Goal: Transaction & Acquisition: Book appointment/travel/reservation

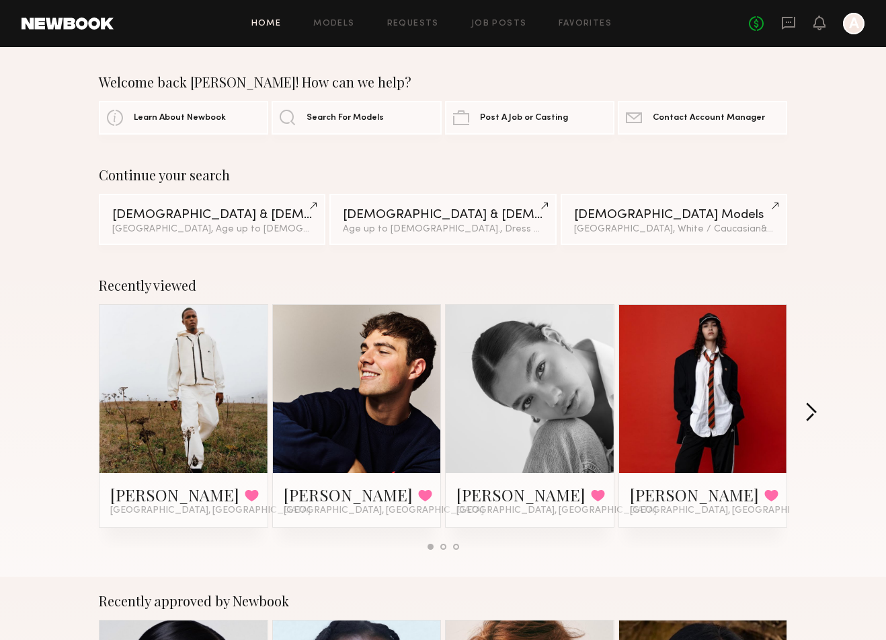
click at [808, 409] on button "button" at bounding box center [811, 413] width 13 height 22
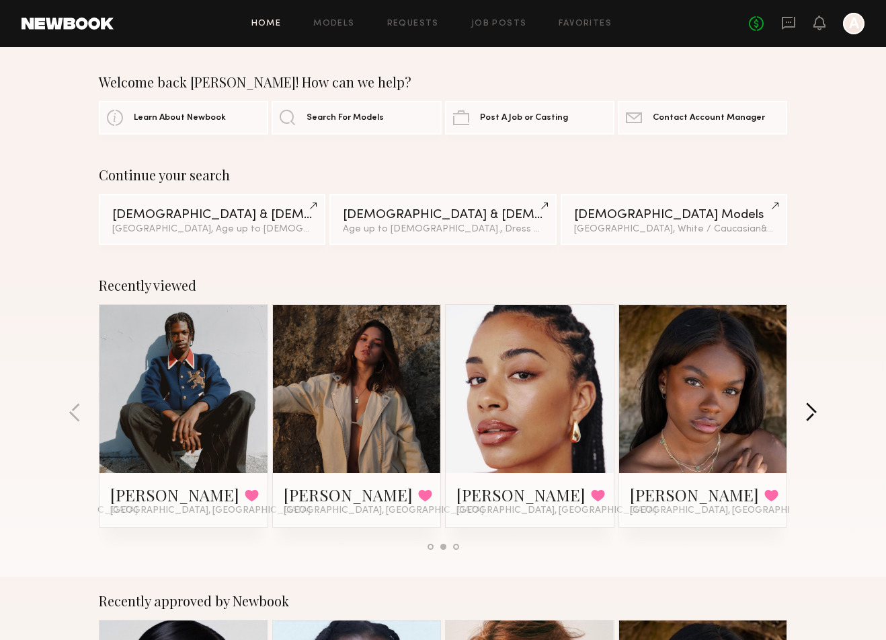
click at [808, 410] on button "button" at bounding box center [811, 413] width 13 height 22
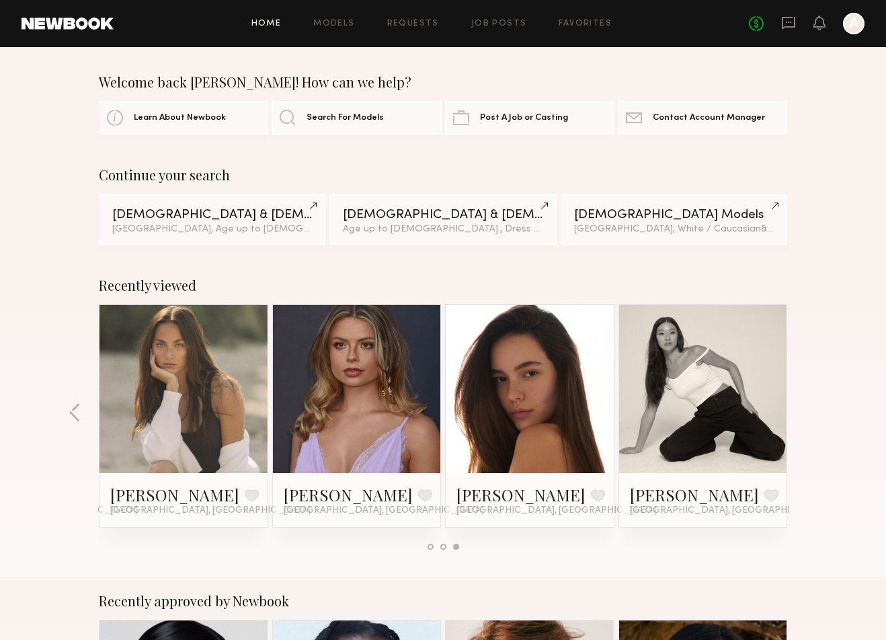
click at [806, 410] on div "Recently viewed Jordan J. Favorited Los Angeles, CA Sterling R. Favorited Los A…" at bounding box center [443, 418] width 886 height 315
click at [498, 20] on link "Job Posts" at bounding box center [499, 24] width 56 height 9
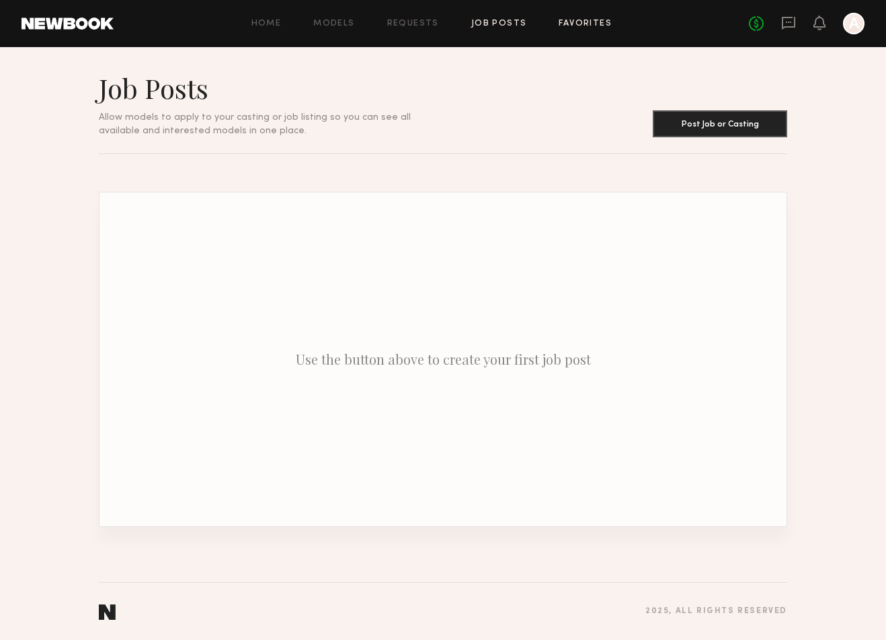
click at [564, 23] on link "Favorites" at bounding box center [585, 24] width 53 height 9
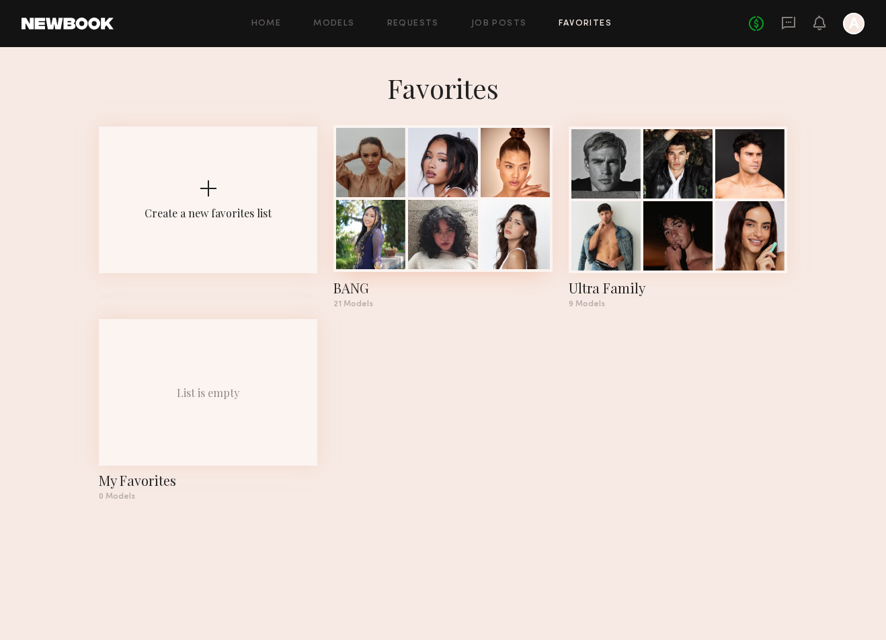
click at [418, 187] on div at bounding box center [442, 162] width 69 height 69
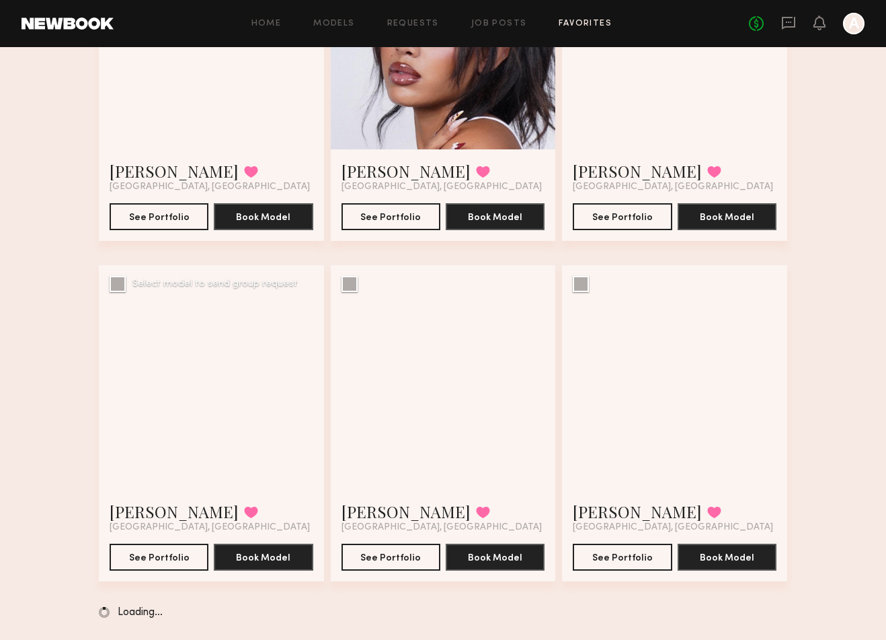
scroll to position [233, 0]
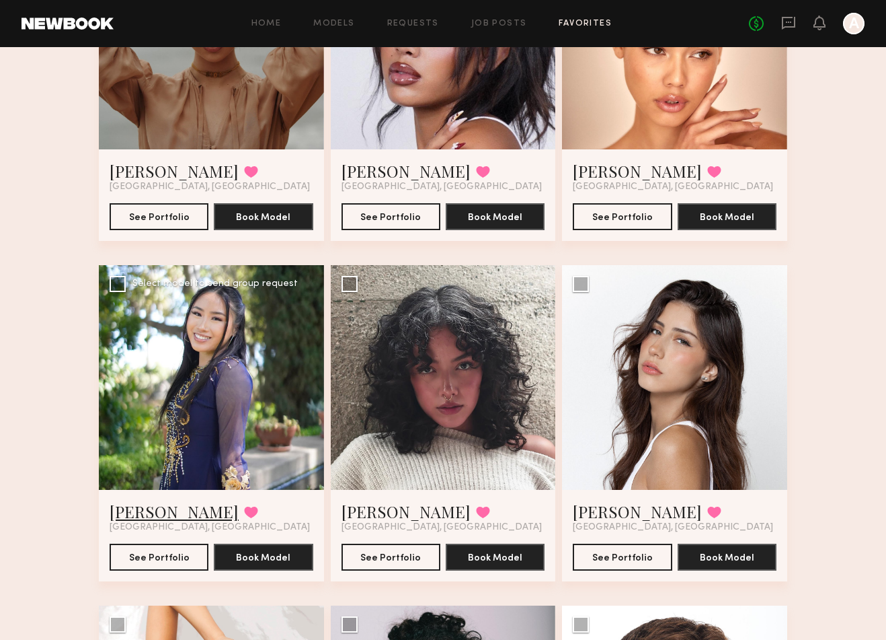
click at [148, 511] on link "Lynn H." at bounding box center [174, 511] width 129 height 22
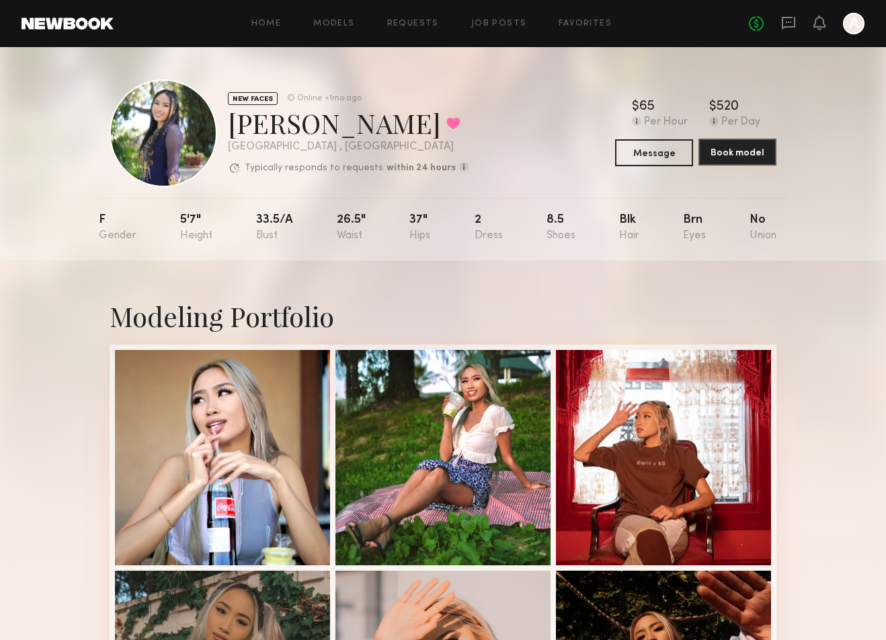
click at [723, 147] on button "Book model" at bounding box center [738, 152] width 78 height 27
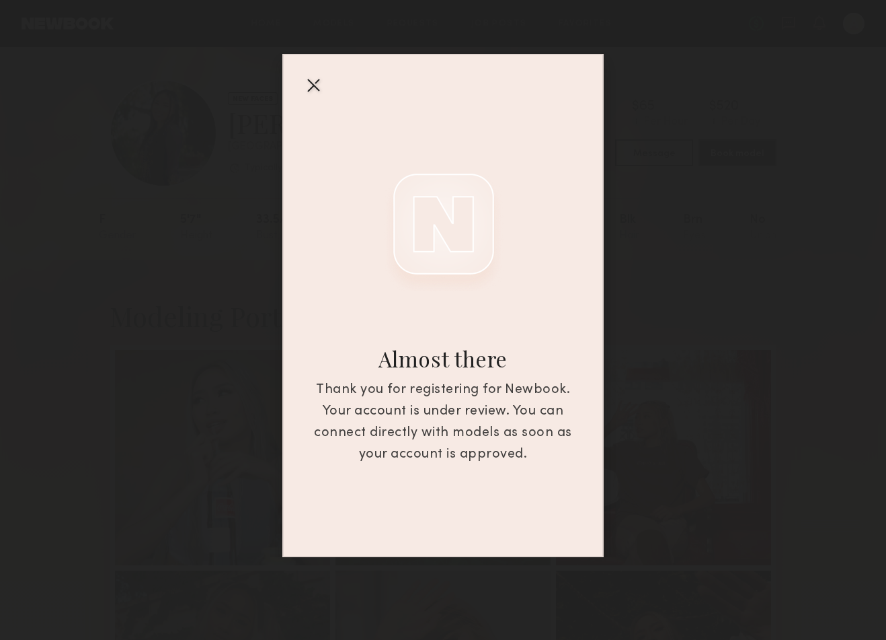
click at [318, 95] on div at bounding box center [314, 85] width 22 height 22
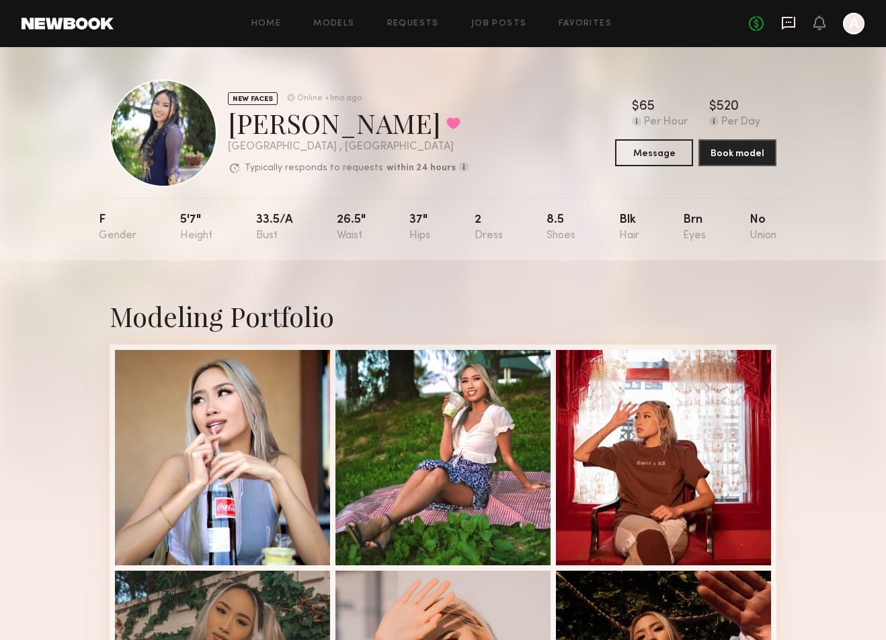
click at [792, 23] on icon at bounding box center [788, 22] width 15 height 15
